Goal: Check status: Check status

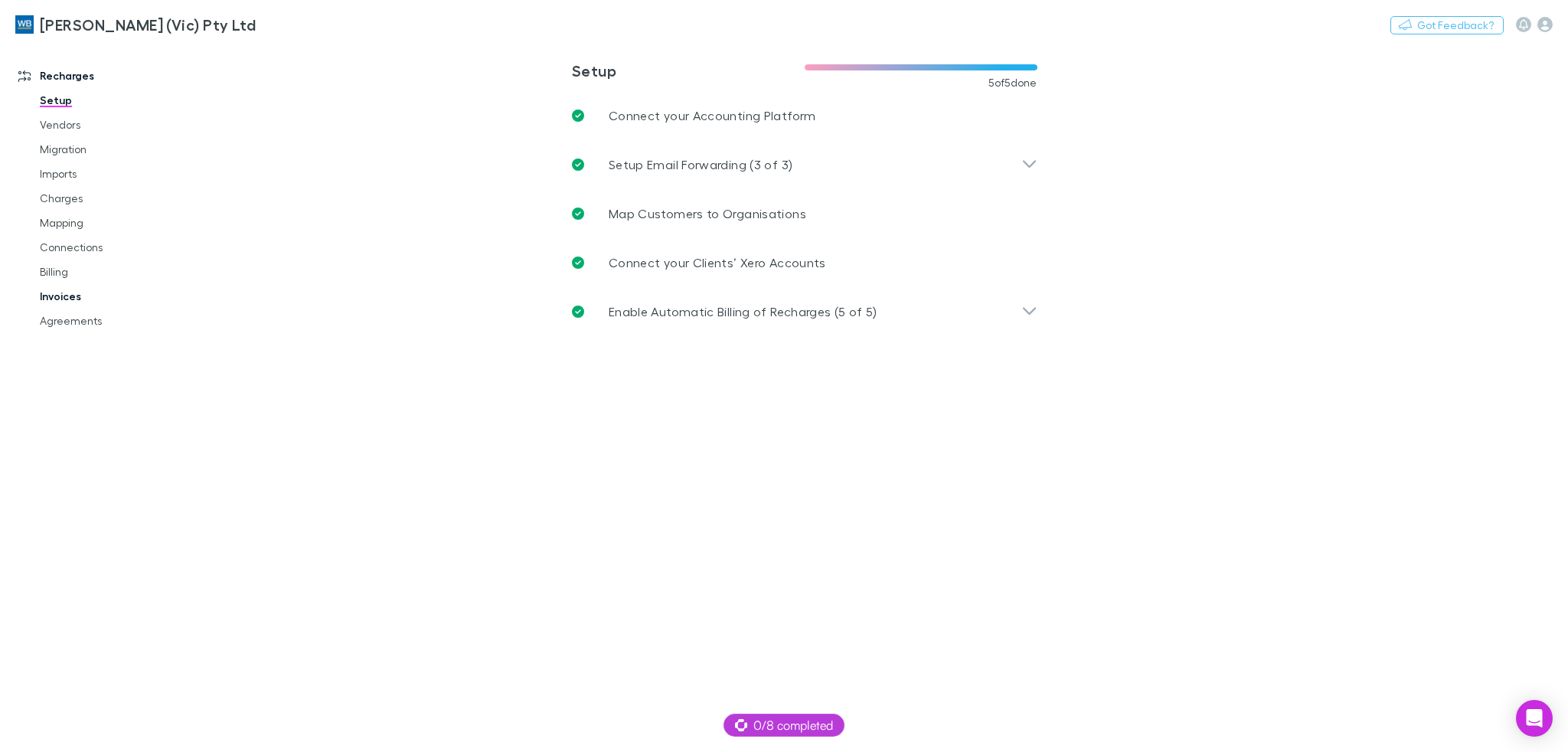
click at [68, 295] on link "Invoices" at bounding box center [117, 297] width 184 height 25
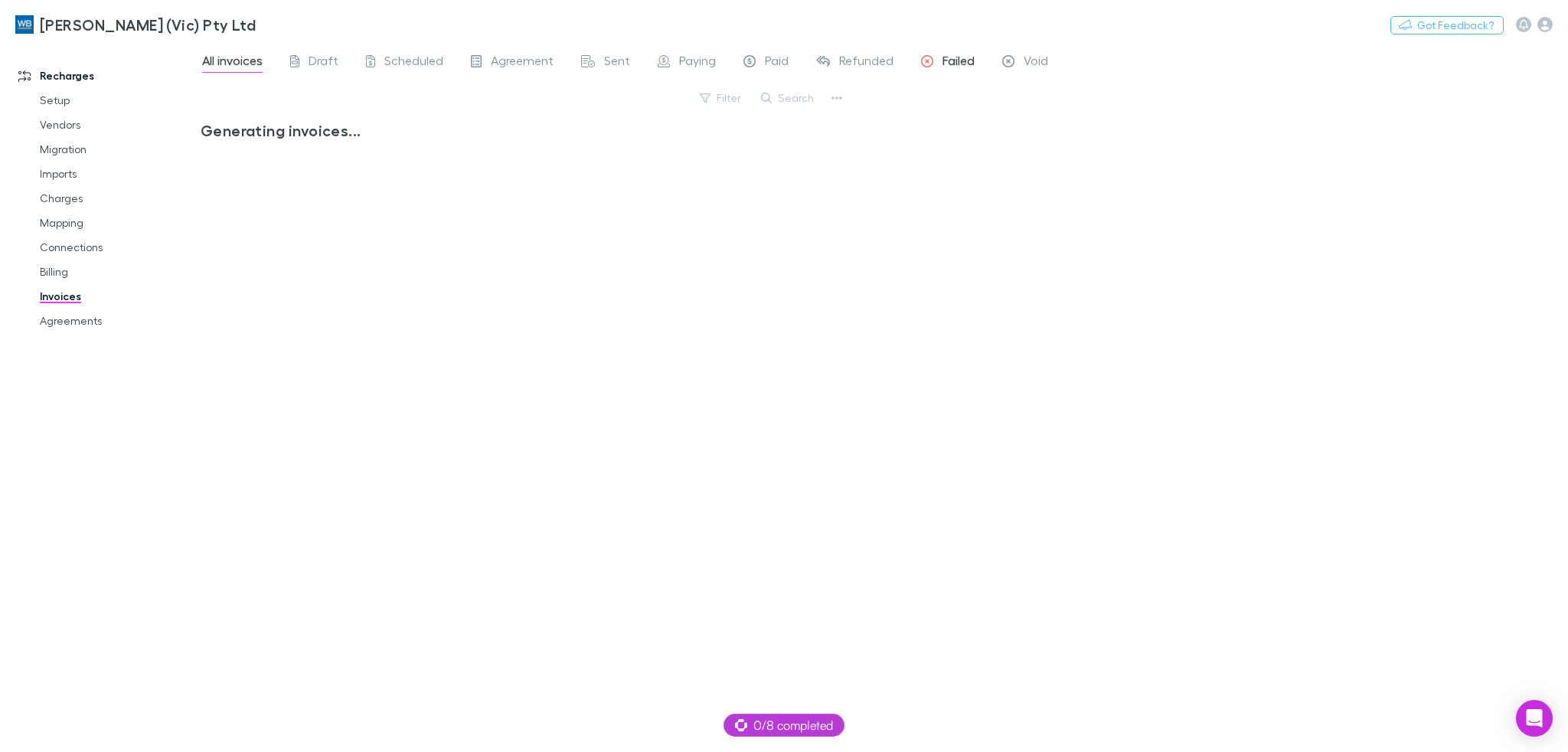
click at [954, 59] on span "Failed" at bounding box center [959, 63] width 32 height 20
click at [970, 64] on span "Failed" at bounding box center [959, 63] width 32 height 20
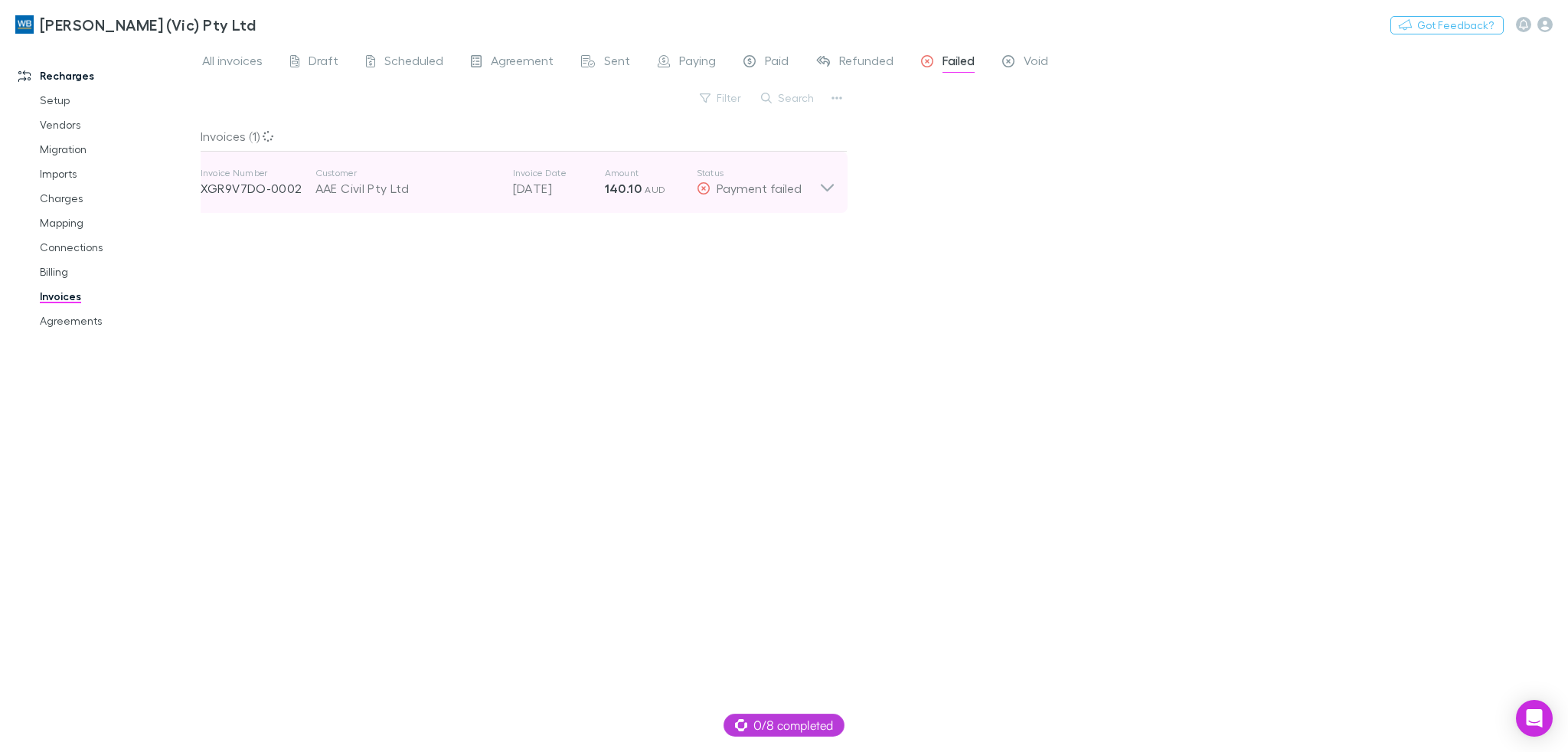
click at [741, 199] on div "Invoice Number XGR9V7DO-0002 Customer AAE Civil Pty Ltd Invoice Date [DATE] Amo…" at bounding box center [509, 183] width 619 height 55
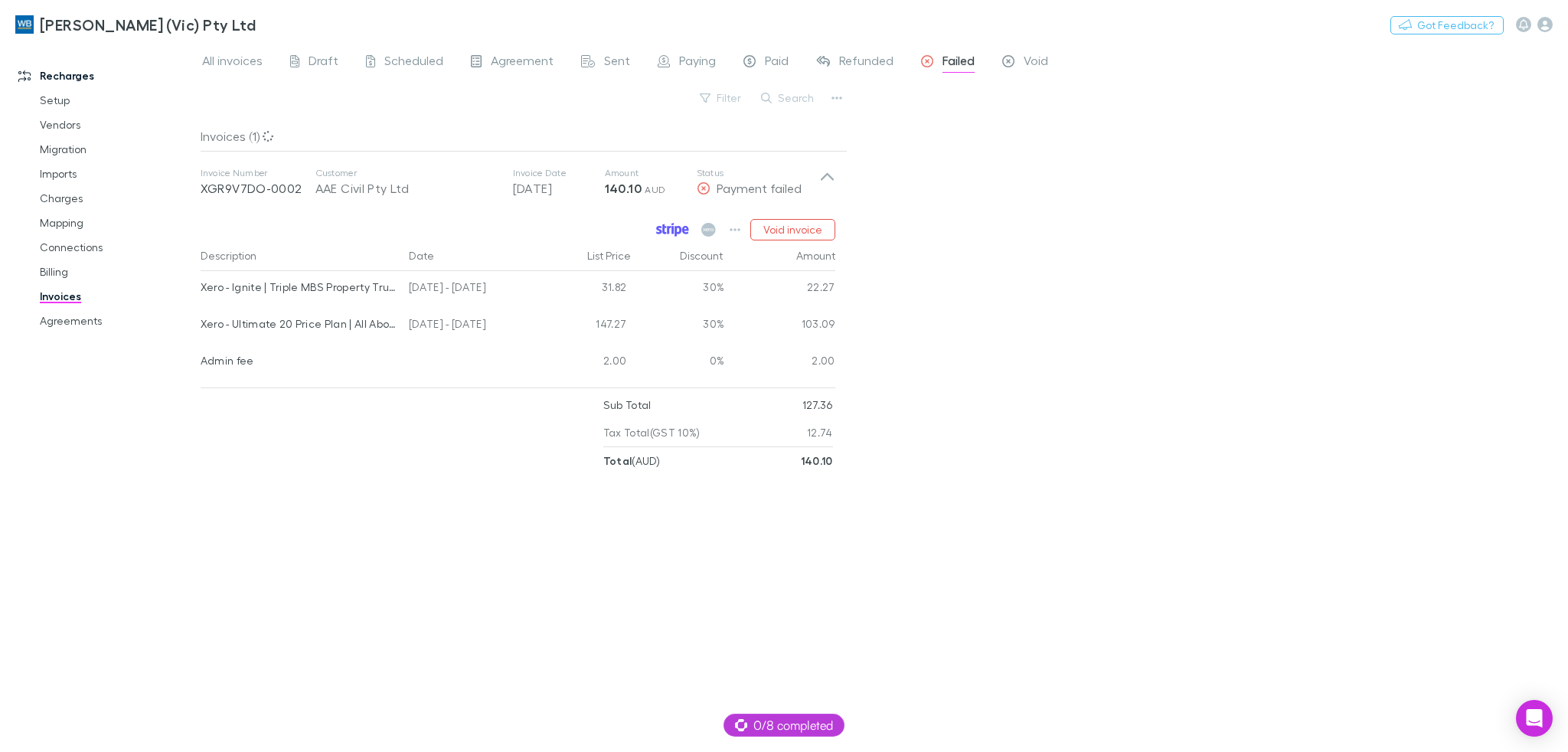
click at [669, 230] on icon at bounding box center [669, 230] width 4 height 8
click at [735, 231] on icon "button" at bounding box center [735, 229] width 10 height 12
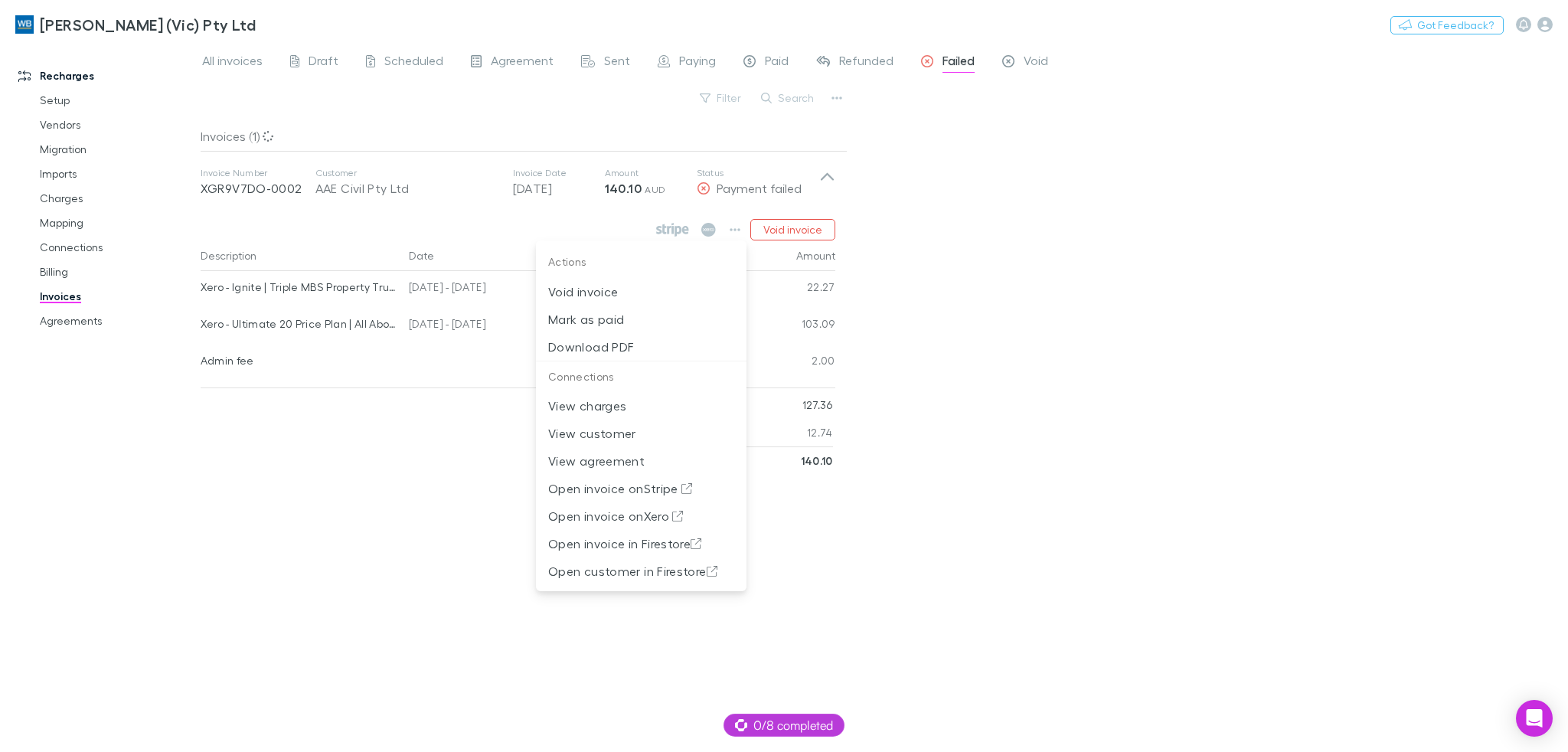
click at [736, 232] on div at bounding box center [784, 376] width 1568 height 752
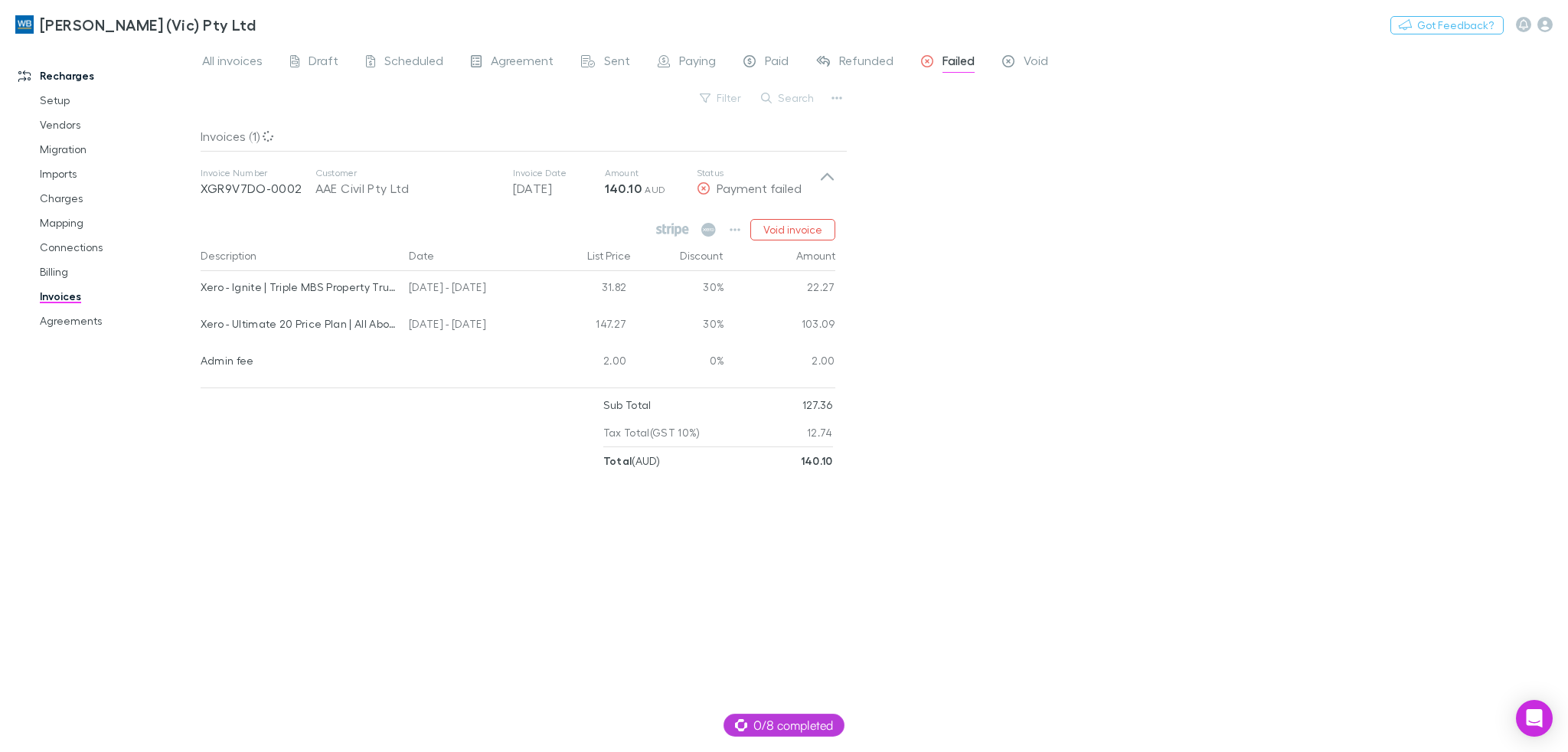
click at [997, 235] on div "All invoices Draft Scheduled Agreement Sent Paying Paid Refunded Failed Void Fi…" at bounding box center [884, 397] width 1367 height 709
